Goal: Information Seeking & Learning: Learn about a topic

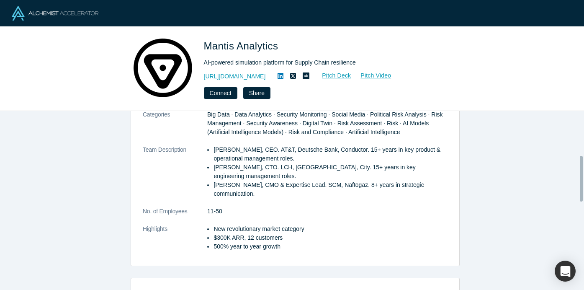
scroll to position [189, 0]
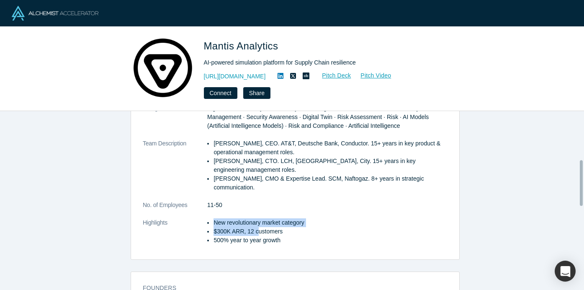
drag, startPoint x: 214, startPoint y: 214, endPoint x: 257, endPoint y: 218, distance: 42.9
click at [257, 218] on ul "New revolutionary market category $300K ARR, 12 customers 500% year to year gro…" at bounding box center [327, 231] width 240 height 26
click at [219, 227] on li "$300K ARR, 12 customers" at bounding box center [330, 231] width 234 height 9
click at [213, 227] on li "$300K ARR, 12 customers" at bounding box center [330, 231] width 234 height 9
drag, startPoint x: 209, startPoint y: 222, endPoint x: 285, endPoint y: 230, distance: 76.2
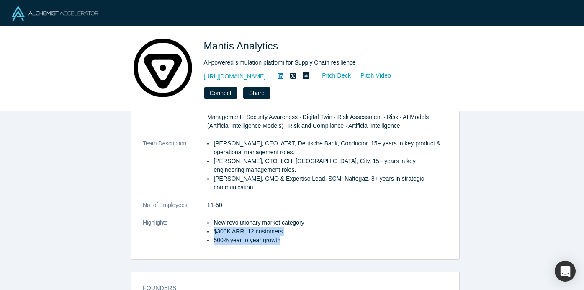
click at [285, 230] on ul "New revolutionary market category $300K ARR, 12 customers 500% year to year gro…" at bounding box center [327, 231] width 240 height 26
copy ul "$300K ARR, 12 customers 500% year to year growth"
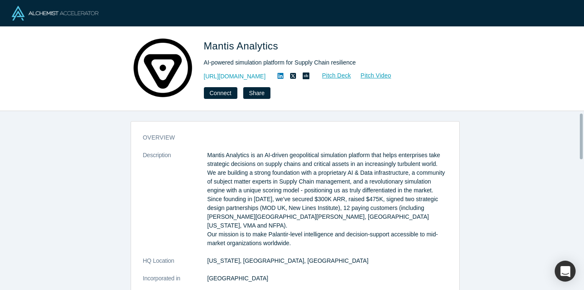
scroll to position [0, 0]
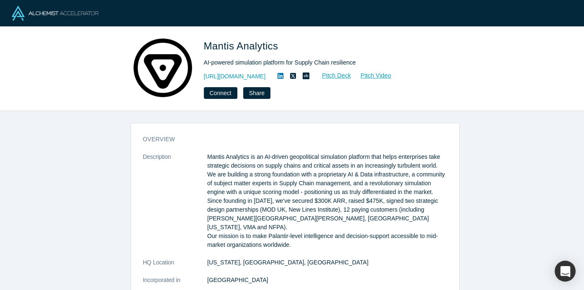
drag, startPoint x: 62, startPoint y: 131, endPoint x: 141, endPoint y: 2, distance: 151.5
click at [66, 120] on div "overview Description Mantis Analytics is an AI-driven geopolitical simulation p…" at bounding box center [295, 203] width 590 height 185
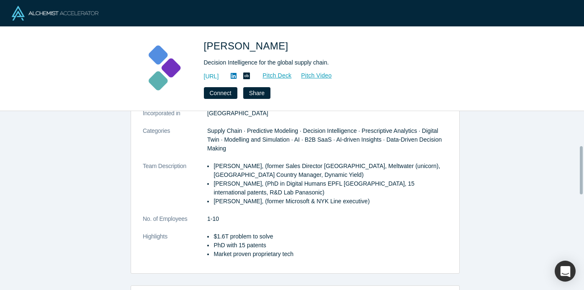
scroll to position [132, 0]
drag, startPoint x: 211, startPoint y: 251, endPoint x: 210, endPoint y: 245, distance: 5.5
click at [213, 250] on li "Market proven proprietary tech" at bounding box center [330, 253] width 234 height 9
click at [213, 241] on li "PhD with 15 patents" at bounding box center [330, 244] width 234 height 9
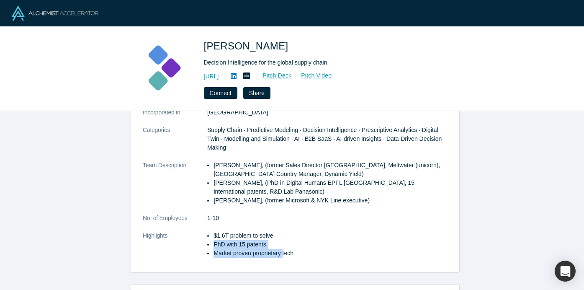
drag, startPoint x: 210, startPoint y: 243, endPoint x: 280, endPoint y: 251, distance: 70.7
click at [280, 251] on ul "$1.6T problem to solve PhD with 15 patents Market proven proprietary tech" at bounding box center [327, 244] width 240 height 26
click at [329, 255] on li "Market proven proprietary tech" at bounding box center [330, 253] width 234 height 9
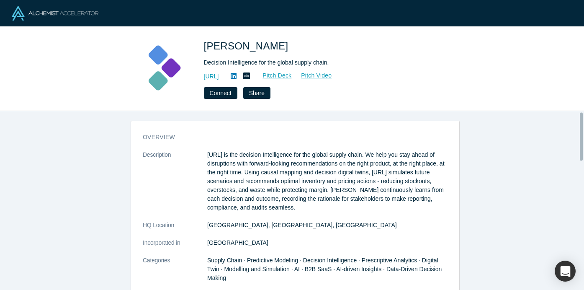
scroll to position [0, 0]
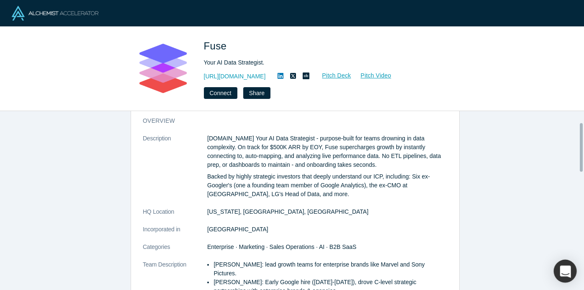
scroll to position [5, 0]
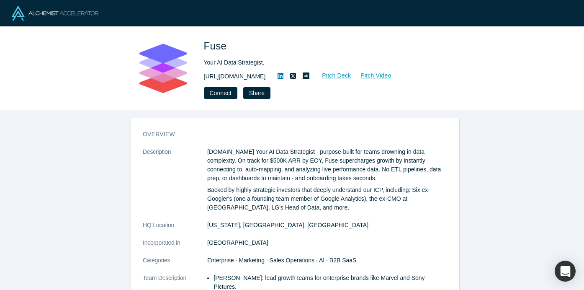
click at [219, 77] on link "[URL][DOMAIN_NAME]" at bounding box center [235, 76] width 62 height 9
click at [298, 152] on p "Fuse.is Your AI Data Strategist - purpose-built for teams drowning in data comp…" at bounding box center [327, 164] width 240 height 35
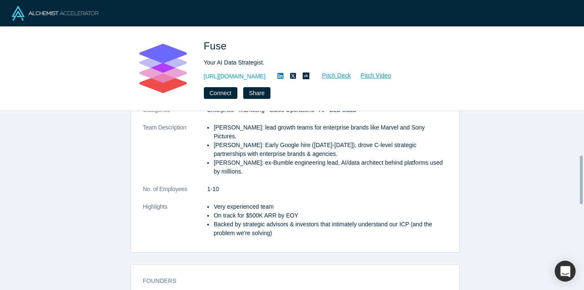
scroll to position [162, 0]
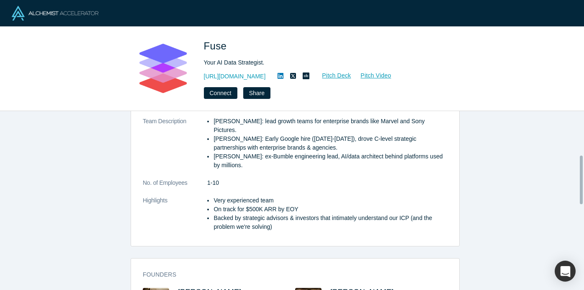
click at [224, 205] on li "On track for $500K ARR by EOY" at bounding box center [330, 209] width 234 height 9
drag, startPoint x: 207, startPoint y: 199, endPoint x: 294, endPoint y: 202, distance: 87.1
click at [294, 202] on ul "Very experienced team On track for $500K ARR by EOY Backed by strategic advisor…" at bounding box center [327, 213] width 240 height 35
copy li "On track for $500K ARR by EOY"
click at [319, 166] on dl "Description Fuse.is Your AI Data Strategist - purpose-built for teams drowning …" at bounding box center [295, 115] width 305 height 249
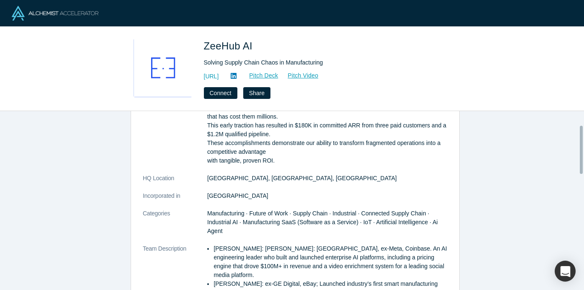
scroll to position [72, 0]
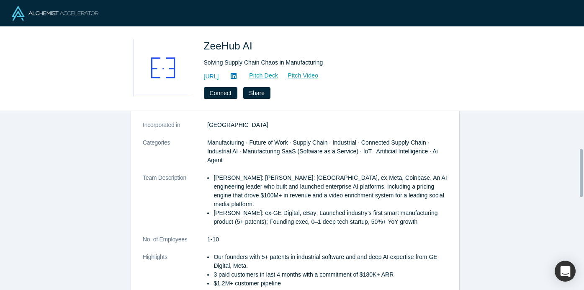
click at [260, 204] on p "Shekhar Nirkhe: Shekhar Nirkhe: UC Berkeley, ex-Meta, Coinbase. An AI engineeri…" at bounding box center [330, 190] width 234 height 35
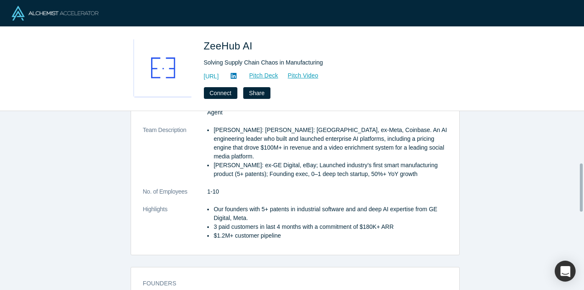
scroll to position [191, 0]
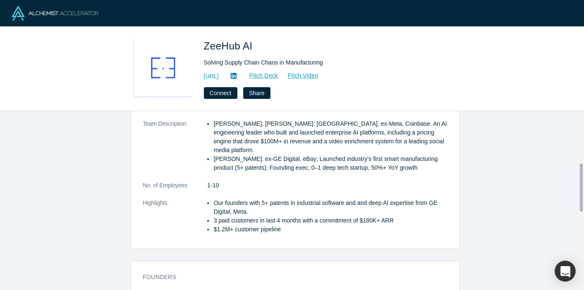
click at [213, 204] on li "Our founders with 5+ patents in industrial software and and deep AI expertise f…" at bounding box center [330, 207] width 234 height 18
click at [213, 219] on li "3 paid customers in last 4 months with a commitment of $180K+ ARR" at bounding box center [330, 220] width 234 height 9
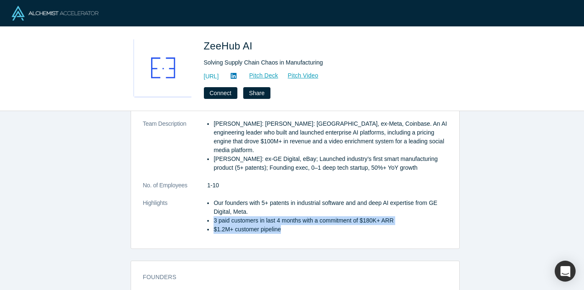
drag, startPoint x: 211, startPoint y: 219, endPoint x: 296, endPoint y: 229, distance: 86.0
click at [296, 229] on ul "Our founders with 5+ patents in industrial software and and deep AI expertise f…" at bounding box center [327, 215] width 240 height 35
copy ul "3 paid customers in last 4 months with a commitment of $180K+ ARR $1.2M+ custom…"
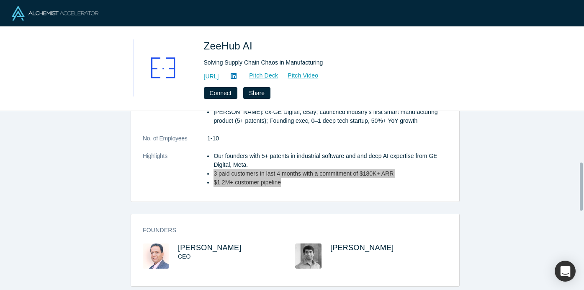
scroll to position [188, 0]
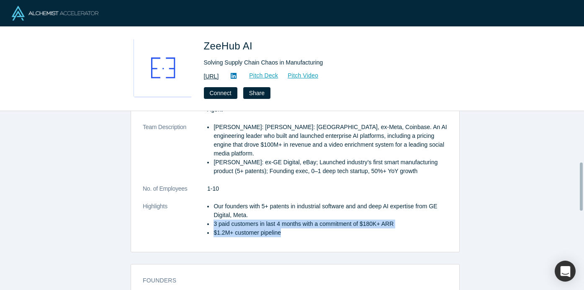
click at [219, 77] on link "https://zeehub.ai" at bounding box center [211, 76] width 15 height 9
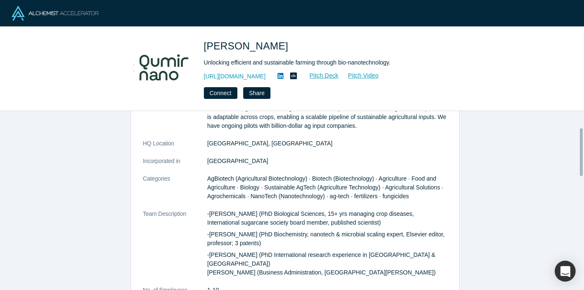
scroll to position [72, 0]
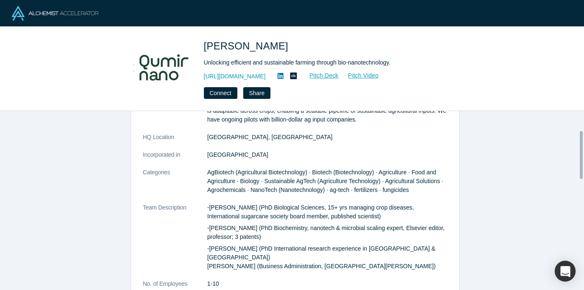
click at [207, 226] on p "-[PERSON_NAME] (PhD Biochemistry, nanotech & microbial scaling expert, Elsevier…" at bounding box center [327, 233] width 240 height 18
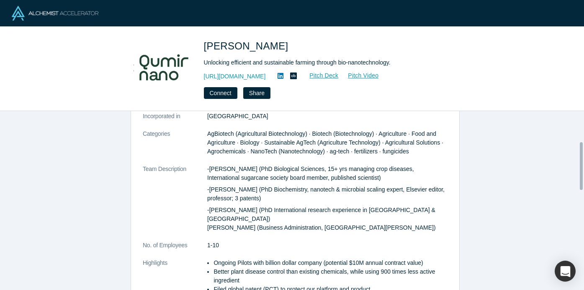
scroll to position [114, 0]
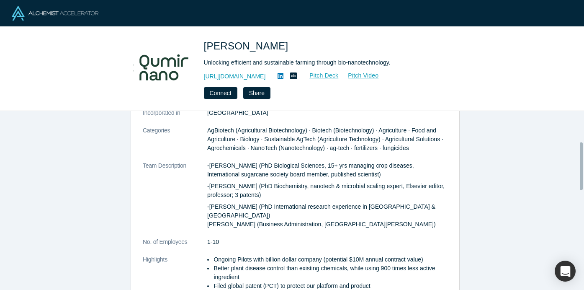
click at [266, 264] on li "Better plant disease control than existing chemicals, while using 900 times les…" at bounding box center [330, 273] width 234 height 18
click at [213, 255] on li "Ongoing Pilots with billion dollar company (potential $10M annual contract valu…" at bounding box center [330, 259] width 234 height 9
click at [216, 255] on li "Ongoing Pilots with billion dollar company (potential $10M annual contract valu…" at bounding box center [330, 259] width 234 height 9
drag, startPoint x: 213, startPoint y: 249, endPoint x: 294, endPoint y: 249, distance: 80.8
click at [253, 255] on li "Ongoing Pilots with billion dollar company (potential $10M annual contract valu…" at bounding box center [330, 259] width 234 height 9
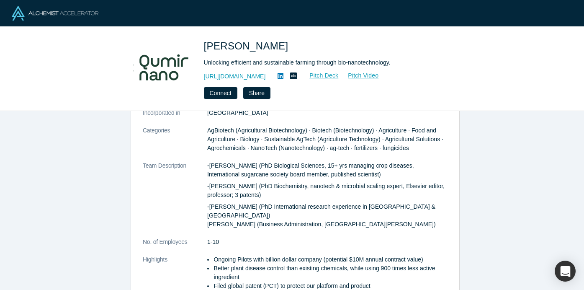
click at [446, 239] on div "overview Description [PERSON_NAME] is building a nanotechnology platform that c…" at bounding box center [295, 160] width 328 height 290
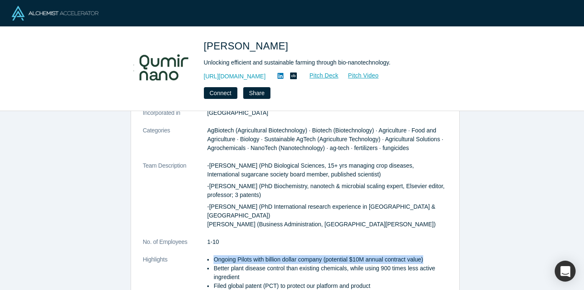
drag, startPoint x: 211, startPoint y: 251, endPoint x: 428, endPoint y: 248, distance: 216.4
click at [428, 255] on li "Ongoing Pilots with billion dollar company (potential $10M annual contract valu…" at bounding box center [330, 259] width 234 height 9
copy li "Ongoing Pilots with billion dollar company (potential $10M annual contract valu…"
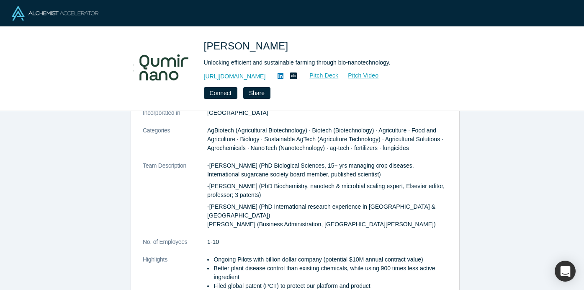
click at [215, 281] on li "Filed global patent (PCT) to protect our platform and product" at bounding box center [330, 285] width 234 height 9
drag, startPoint x: 265, startPoint y: 262, endPoint x: 226, endPoint y: 261, distance: 39.4
click at [226, 264] on li "Better plant disease control than existing chemicals, while using 900 times les…" at bounding box center [330, 273] width 234 height 18
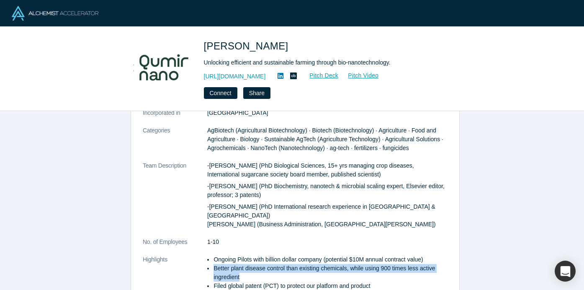
drag, startPoint x: 209, startPoint y: 259, endPoint x: 256, endPoint y: 267, distance: 47.3
click at [256, 267] on ul "Ongoing Pilots with billion dollar company (potential $10M annual contract valu…" at bounding box center [327, 272] width 240 height 35
copy li "Better plant disease control than existing chemicals, while using 900 times les…"
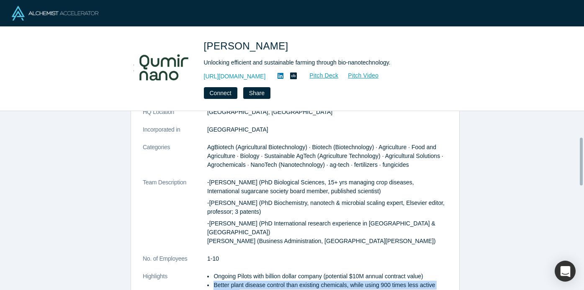
scroll to position [97, 0]
